Goal: Navigation & Orientation: Find specific page/section

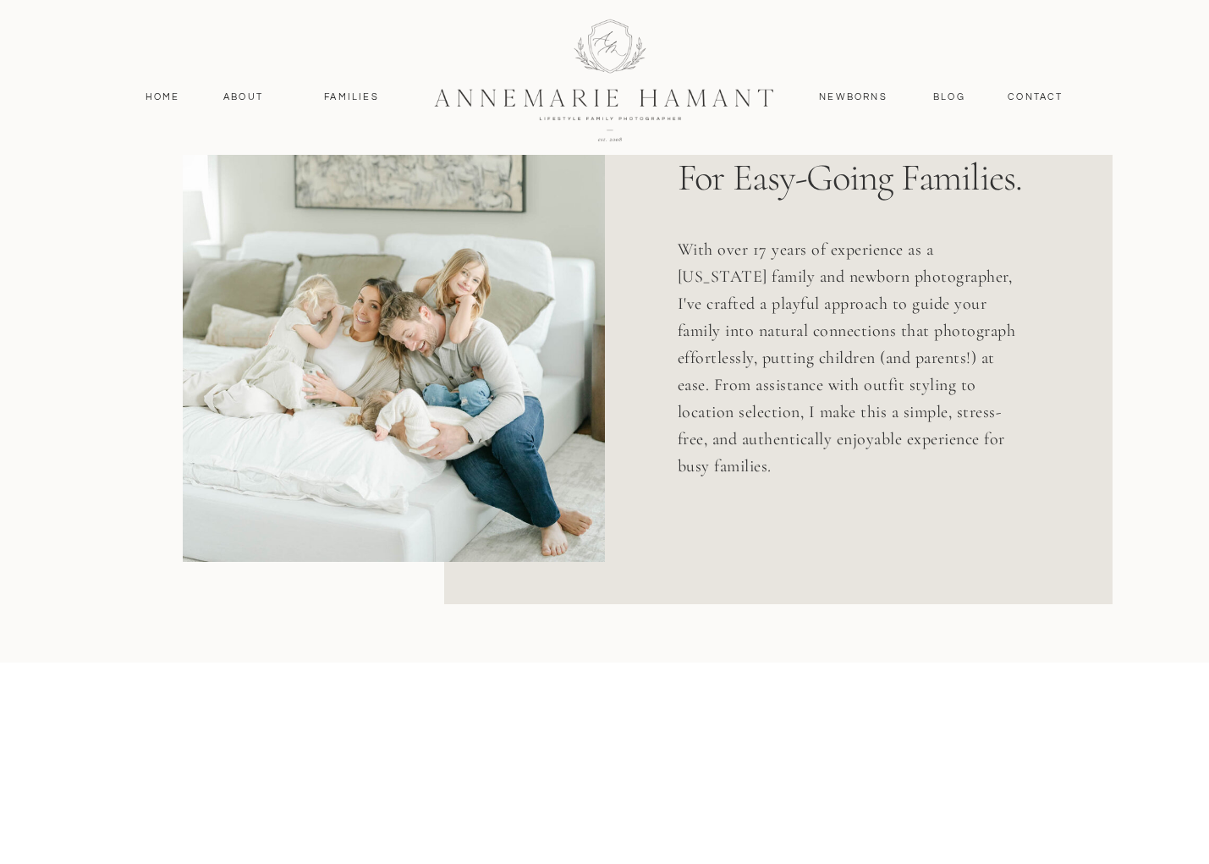
scroll to position [1015, 0]
click at [359, 100] on nav "Families" at bounding box center [352, 97] width 76 height 15
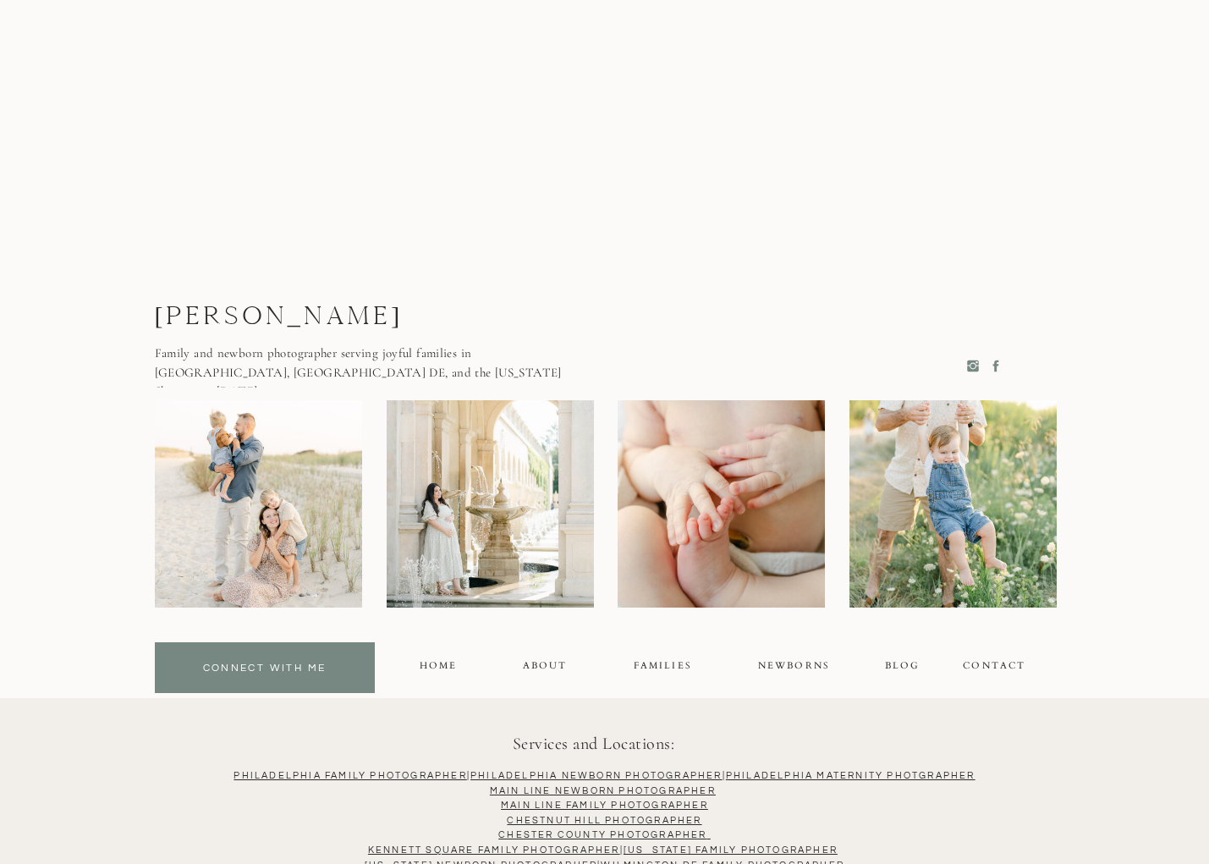
scroll to position [10824, 0]
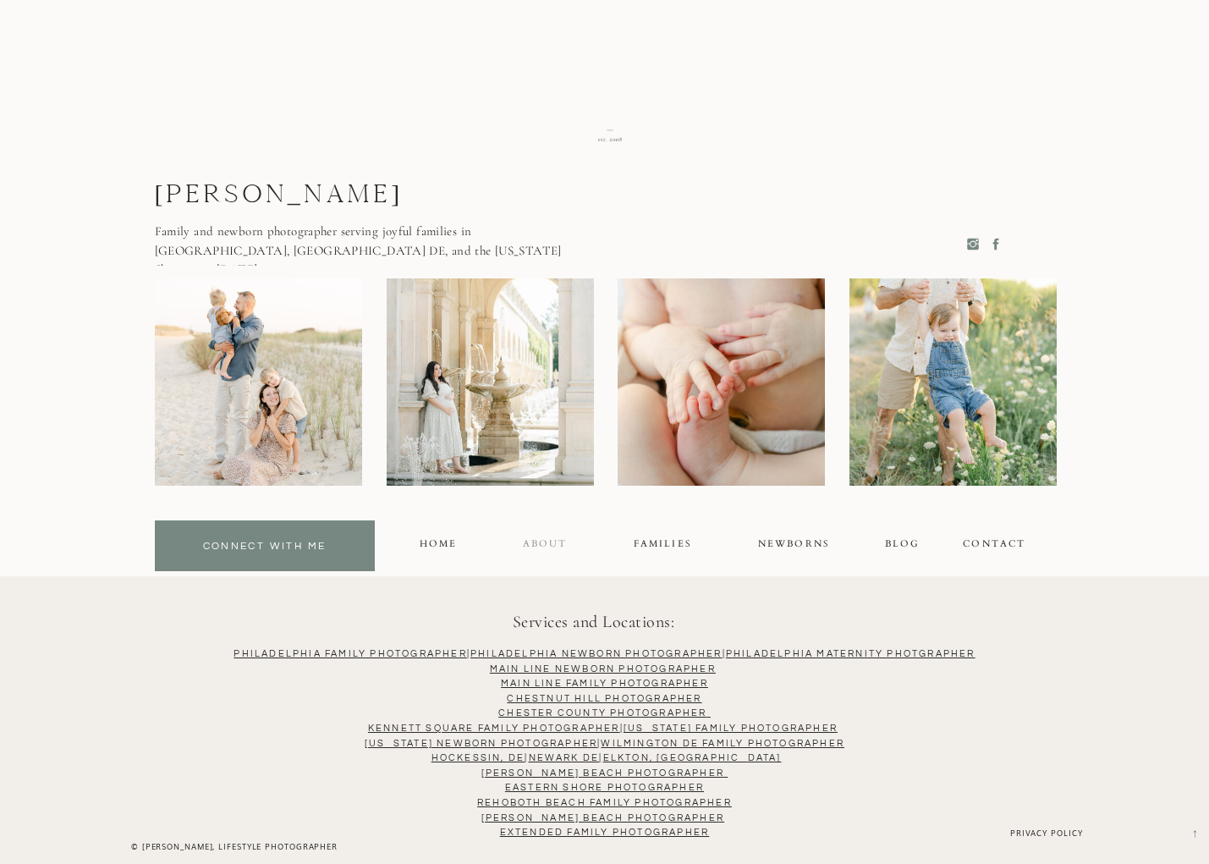
click at [536, 546] on div "About" at bounding box center [544, 545] width 43 height 19
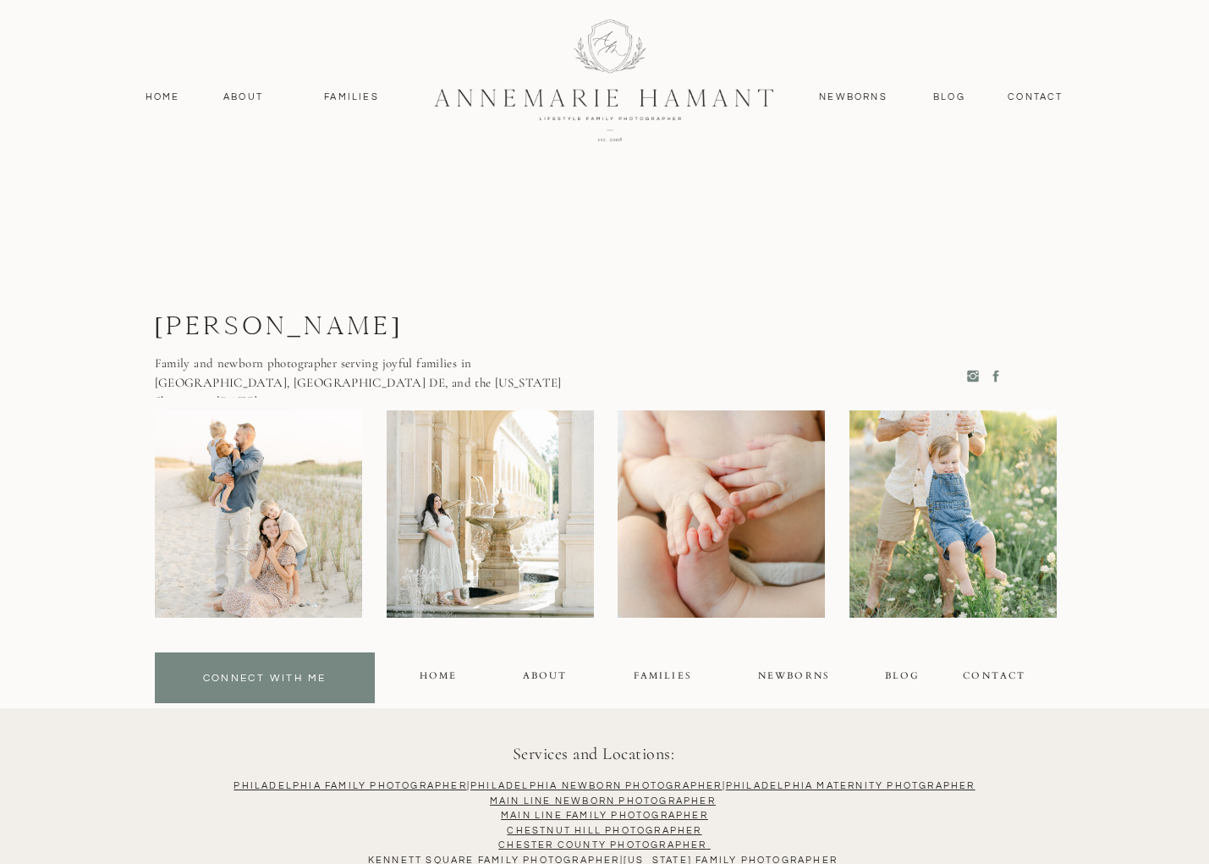
scroll to position [4513, 0]
